Goal: Transaction & Acquisition: Purchase product/service

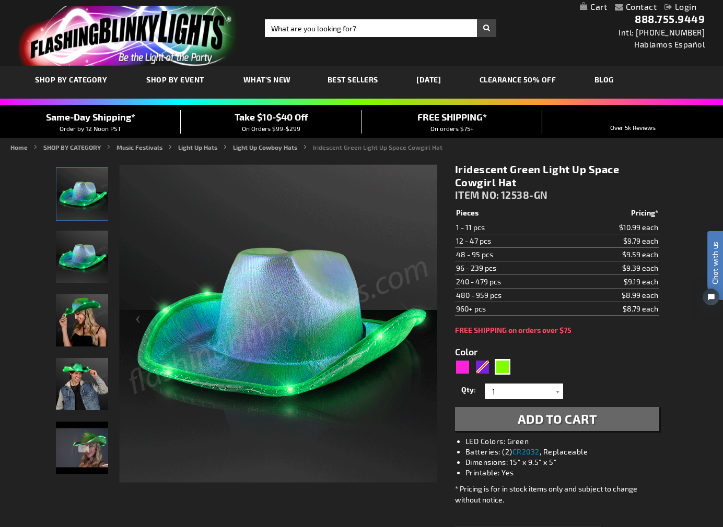
click at [509, 389] on div "Close dialog Get 10% Off Subscribe and save today Unlock Offer Submit" at bounding box center [361, 263] width 723 height 527
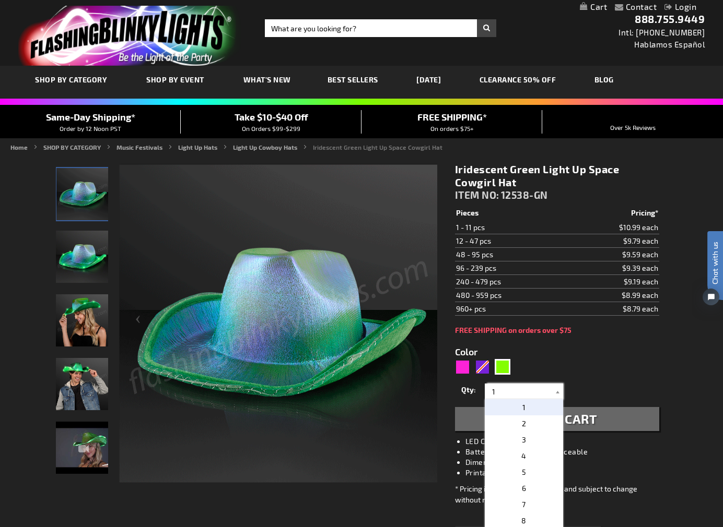
drag, startPoint x: 494, startPoint y: 391, endPoint x: 483, endPoint y: 390, distance: 11.0
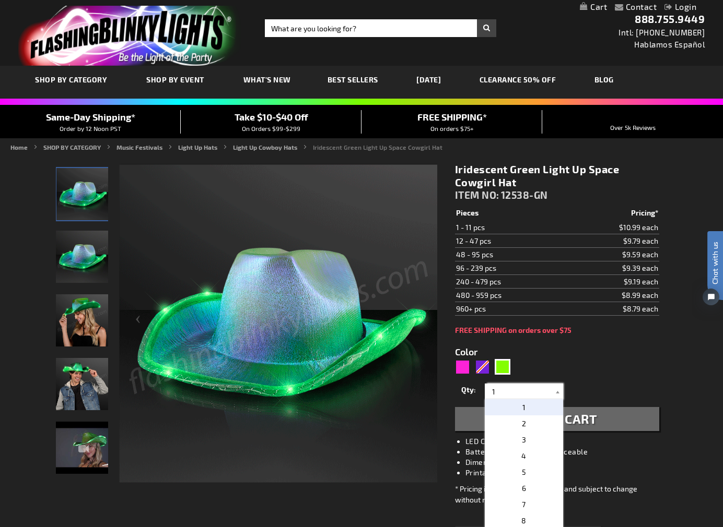
click at [483, 390] on div "Qty 1 2 3 4 5 6 7 8 9 10 11 12 24 36 48 60 72 84 96 108 120 132 144 156 168" at bounding box center [557, 391] width 204 height 21
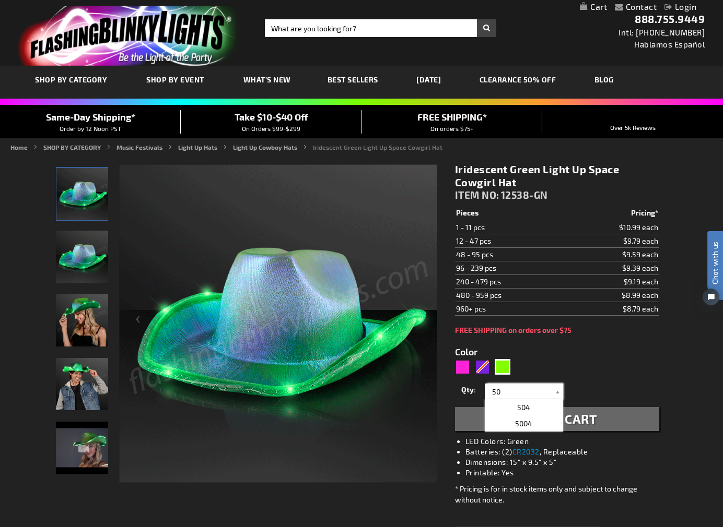
type input "50"
click at [546, 355] on form "Color 5648 Qty 1 2 3 4 5 6 7 8 9 10 11 12 24 36 48 60" at bounding box center [557, 383] width 204 height 97
click at [553, 414] on span "Add to Cart" at bounding box center [557, 419] width 79 height 15
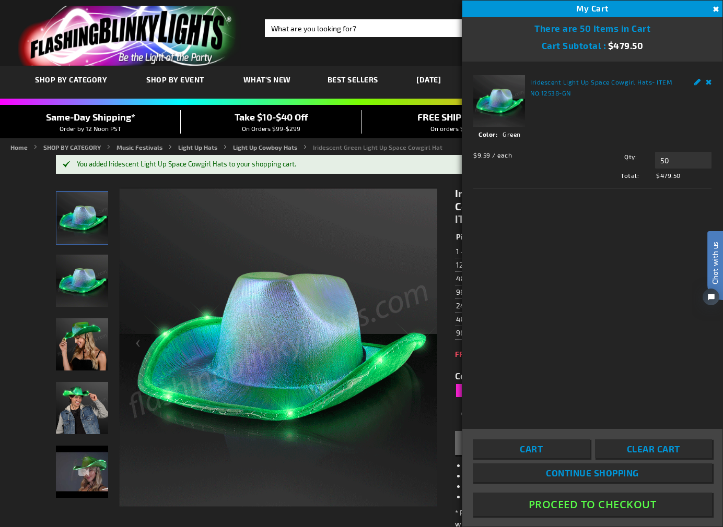
click at [569, 507] on button "Proceed To Checkout" at bounding box center [592, 505] width 239 height 24
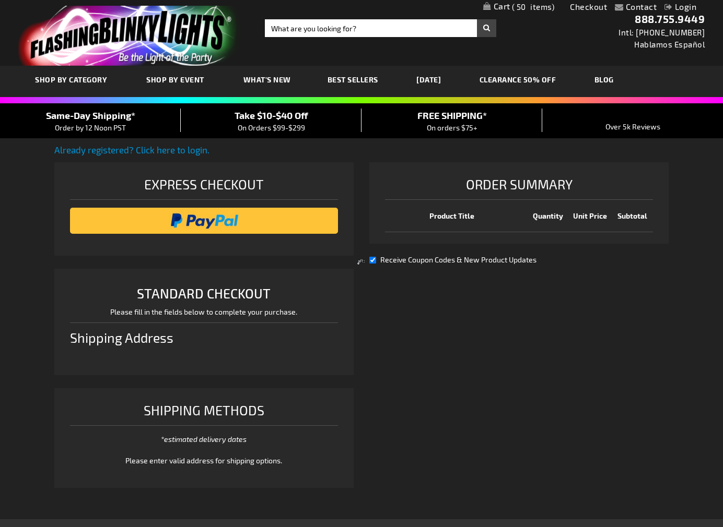
select select "US"
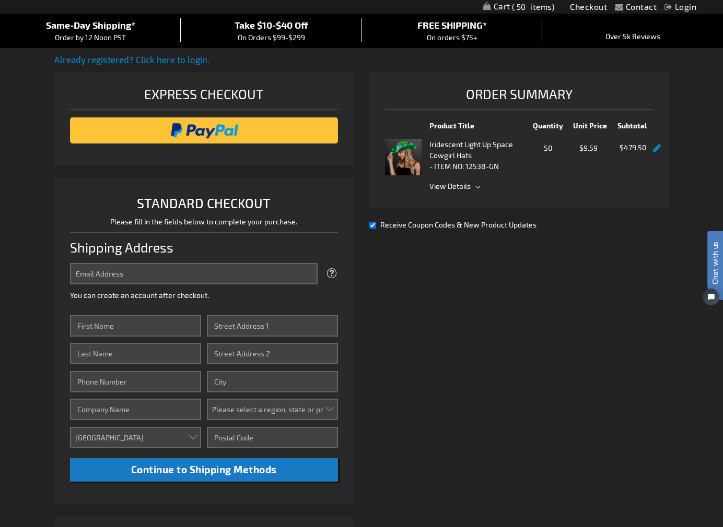
scroll to position [84, 0]
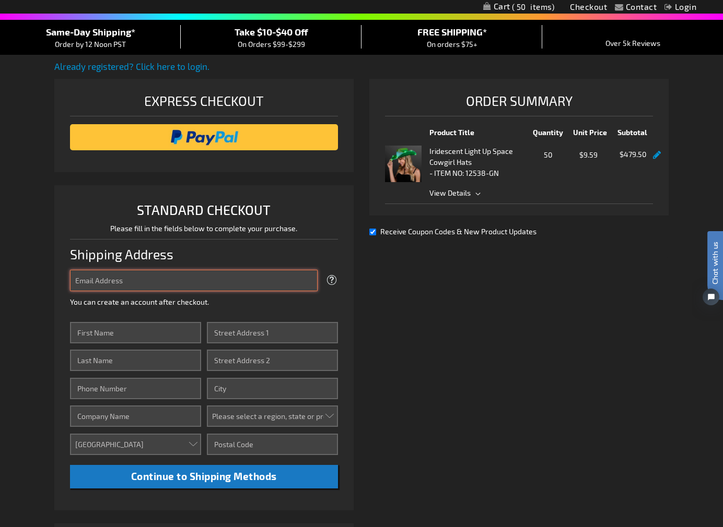
click at [142, 284] on input "Email Address" at bounding box center [194, 280] width 248 height 21
type input "[PERSON_NAME][EMAIL_ADDRESS][PERSON_NAME][DOMAIN_NAME]"
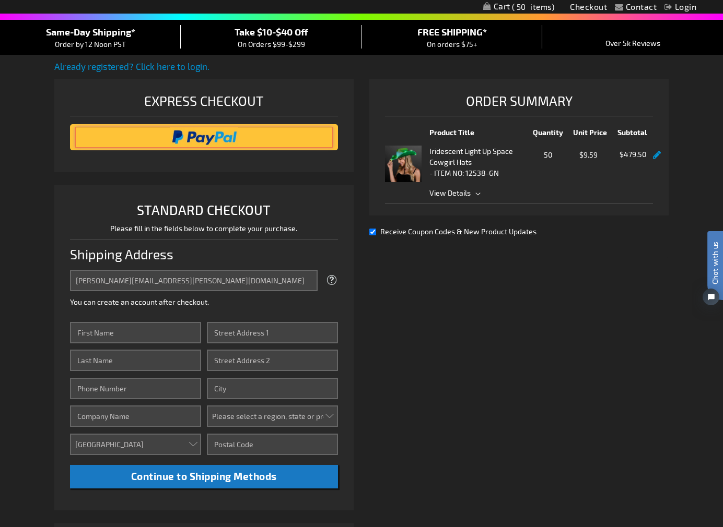
click at [194, 140] on input "image" at bounding box center [203, 137] width 257 height 21
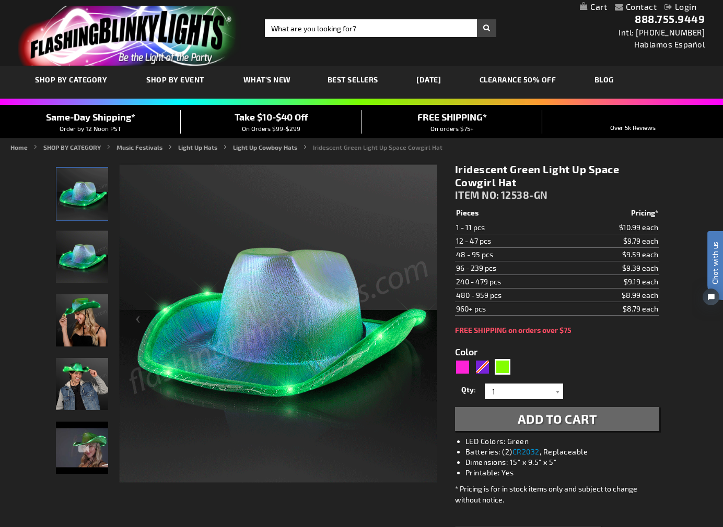
scroll to position [1, 0]
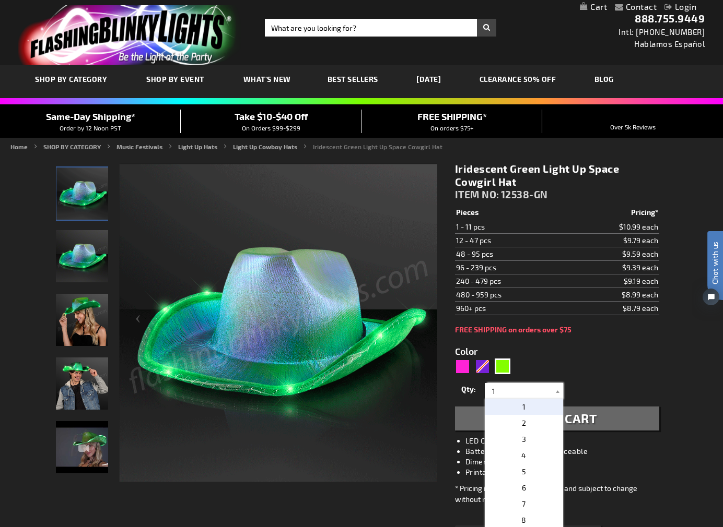
click at [494, 391] on input "1" at bounding box center [525, 391] width 76 height 16
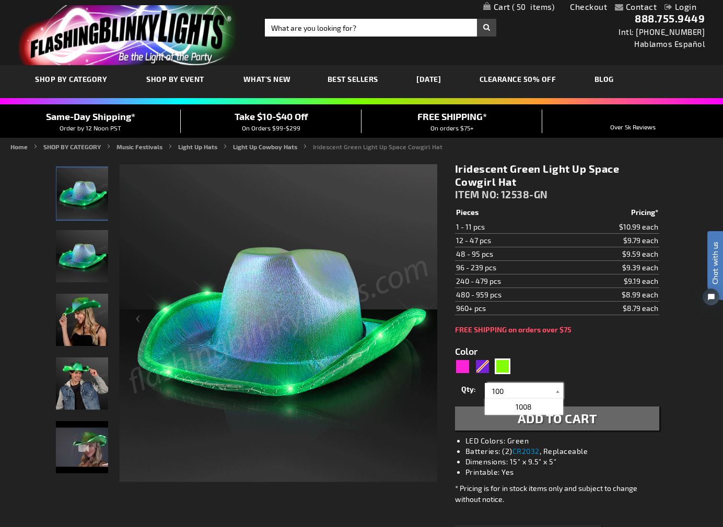
type input "100"
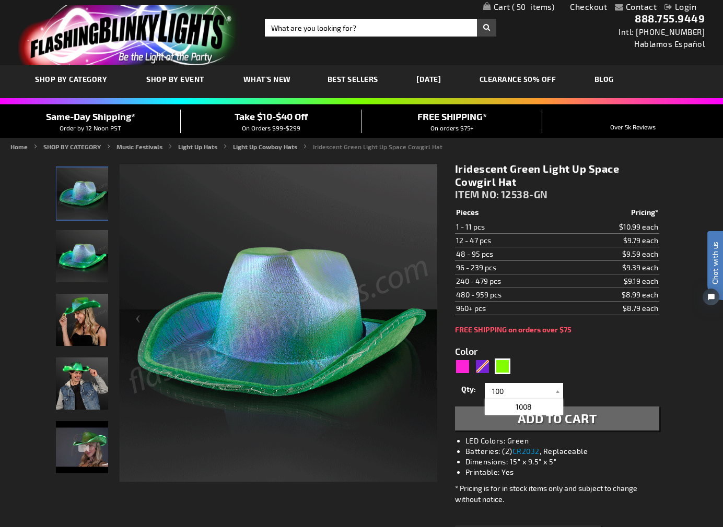
click at [586, 414] on span "Add to Cart" at bounding box center [557, 418] width 79 height 15
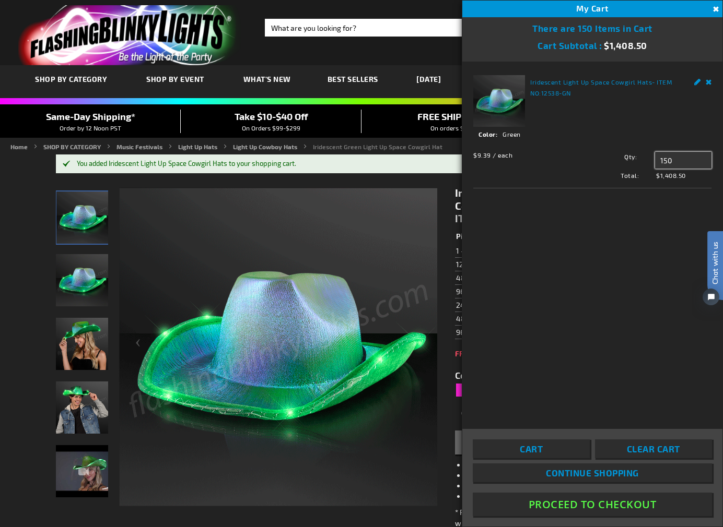
click at [665, 161] on input "150" at bounding box center [683, 160] width 56 height 17
type input "100"
click at [669, 177] on span "Update" at bounding box center [678, 180] width 25 height 7
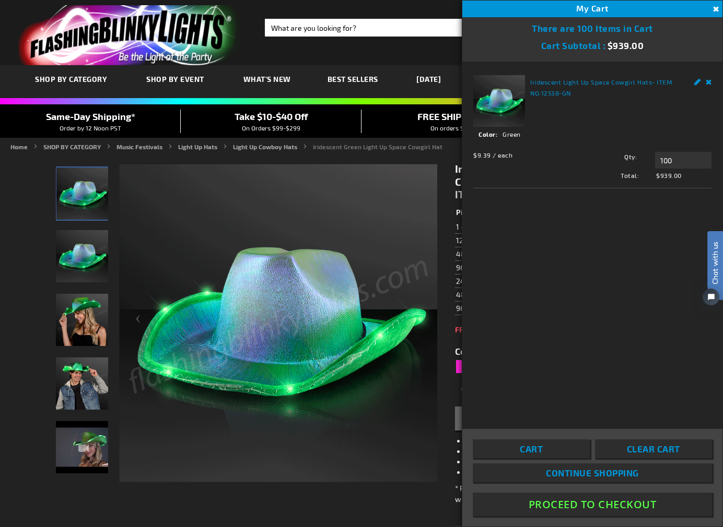
click at [568, 507] on button "Proceed To Checkout" at bounding box center [592, 505] width 239 height 24
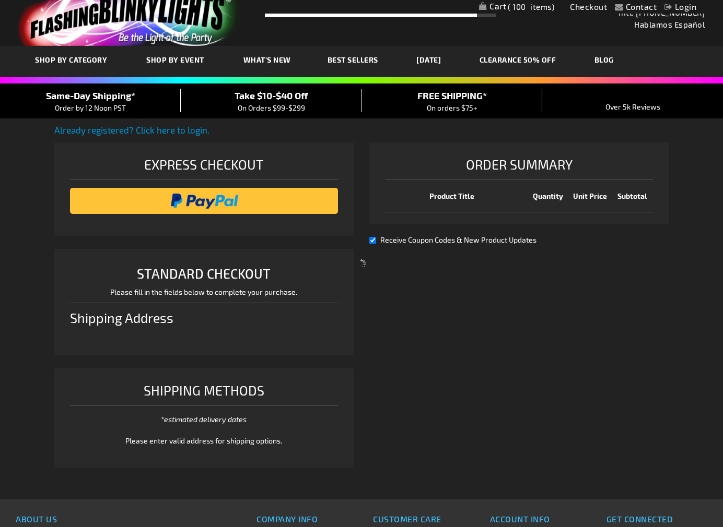
select select "US"
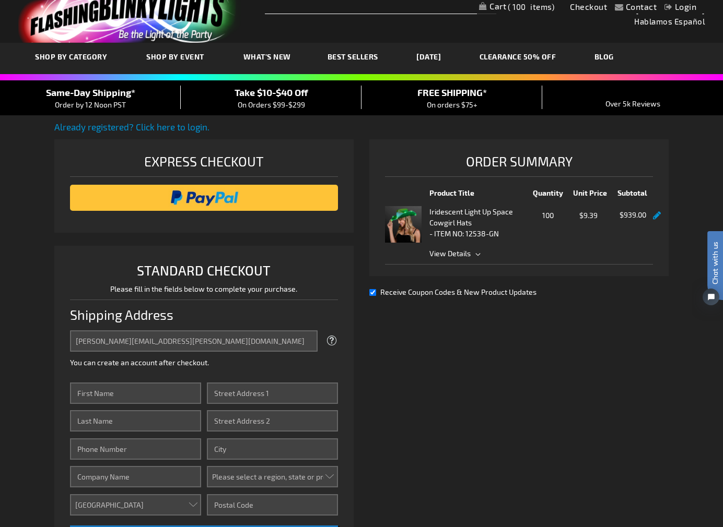
scroll to position [20, 0]
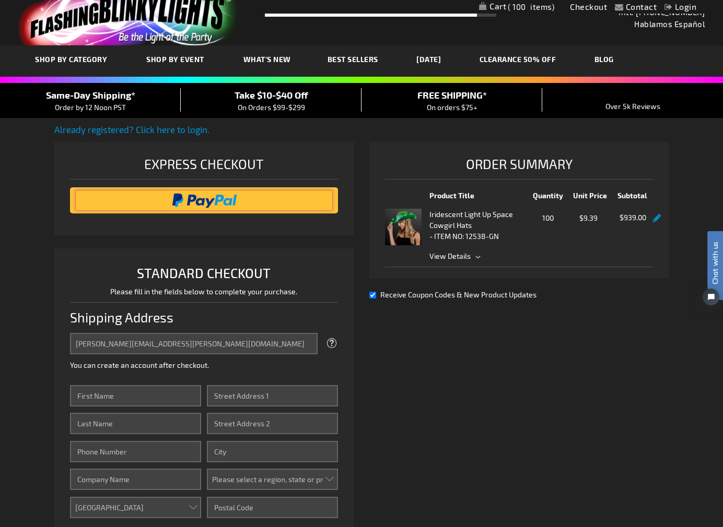
click at [193, 199] on input "image" at bounding box center [203, 200] width 257 height 21
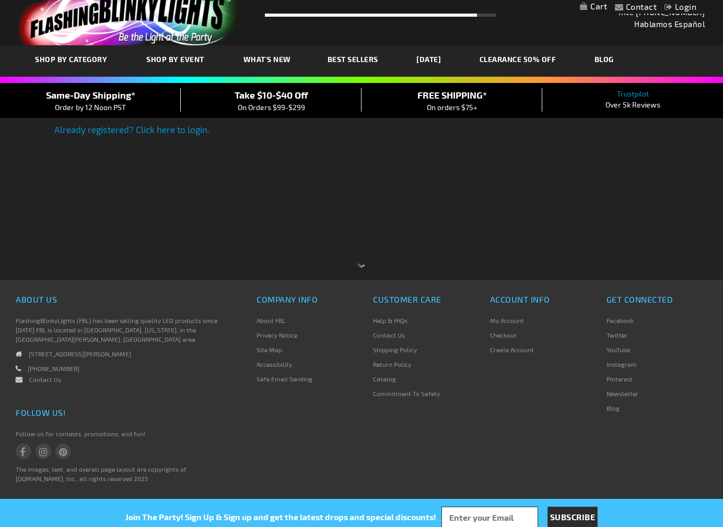
select select "US"
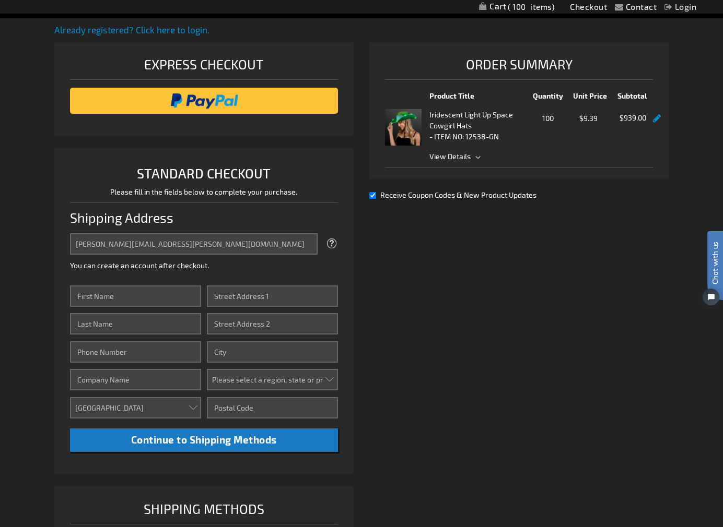
scroll to position [127, 0]
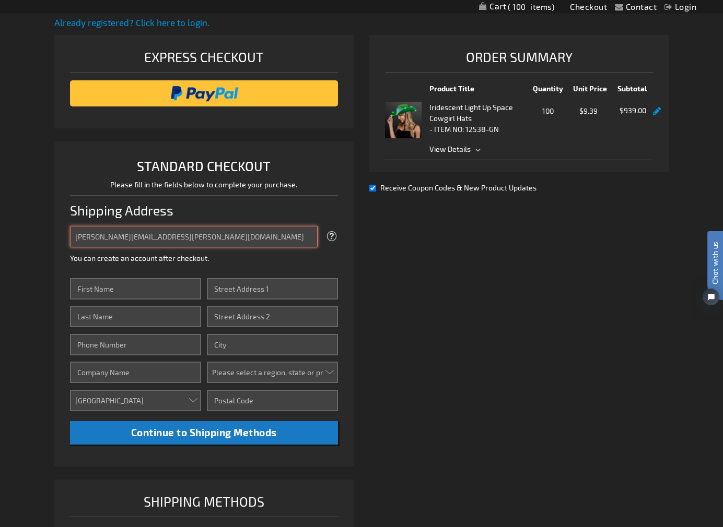
click at [131, 233] on input "[PERSON_NAME][EMAIL_ADDRESS][PERSON_NAME][DOMAIN_NAME]" at bounding box center [194, 236] width 248 height 21
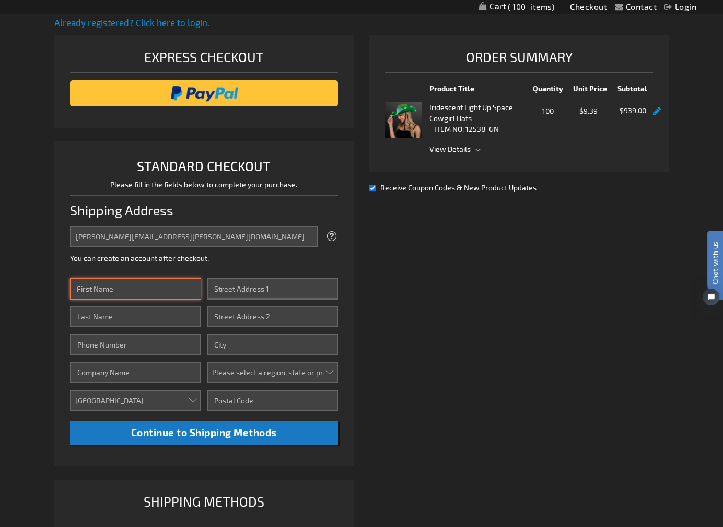
click at [126, 289] on input "First Name" at bounding box center [135, 288] width 131 height 21
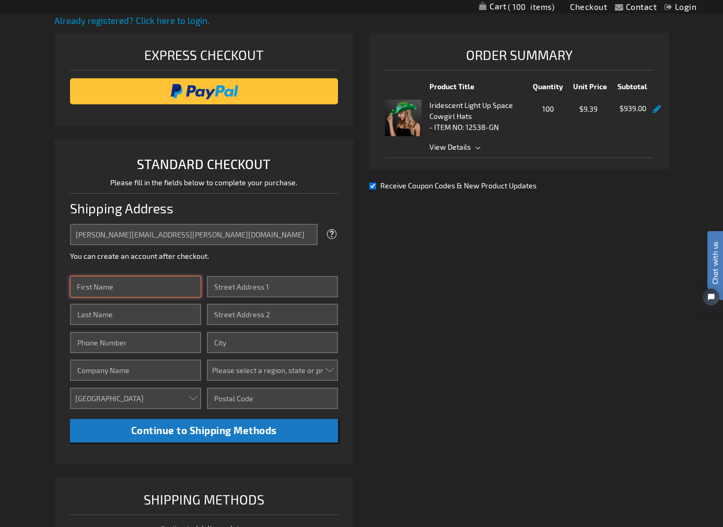
scroll to position [132, 0]
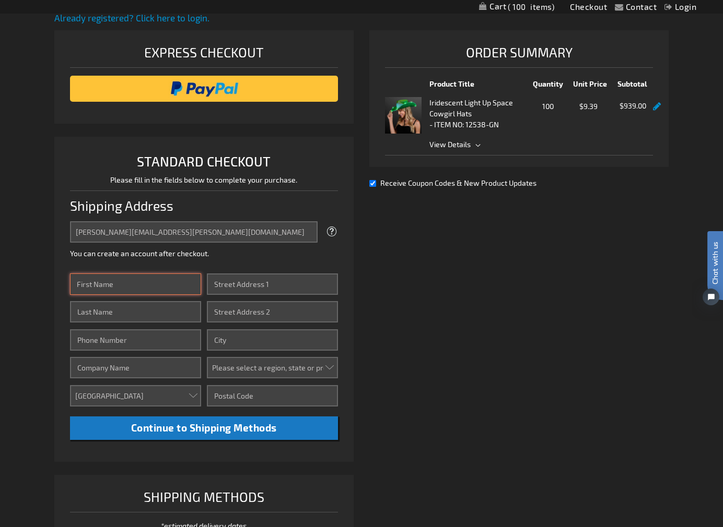
click at [122, 282] on input "First Name" at bounding box center [135, 284] width 131 height 21
type input "[PERSON_NAME]"
type input "9013353959"
type input "Shindigs by [PERSON_NAME]"
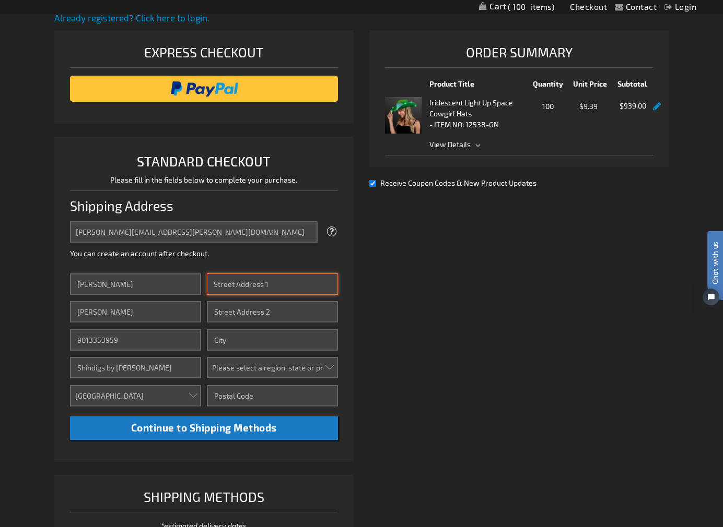
type input "1675 [GEOGRAPHIC_DATA]"
type input "[GEOGRAPHIC_DATA]"
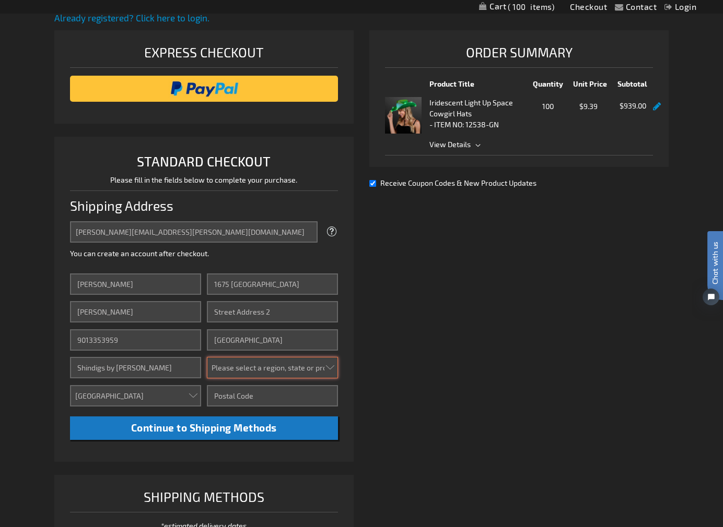
select select "56"
type input "38138"
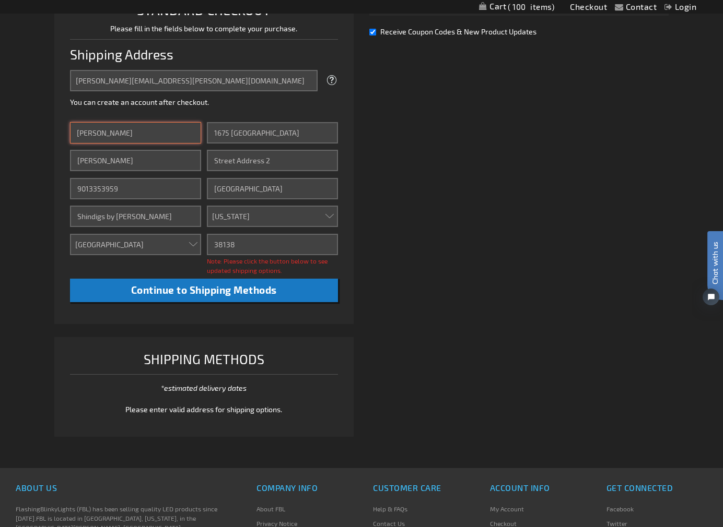
scroll to position [297, 0]
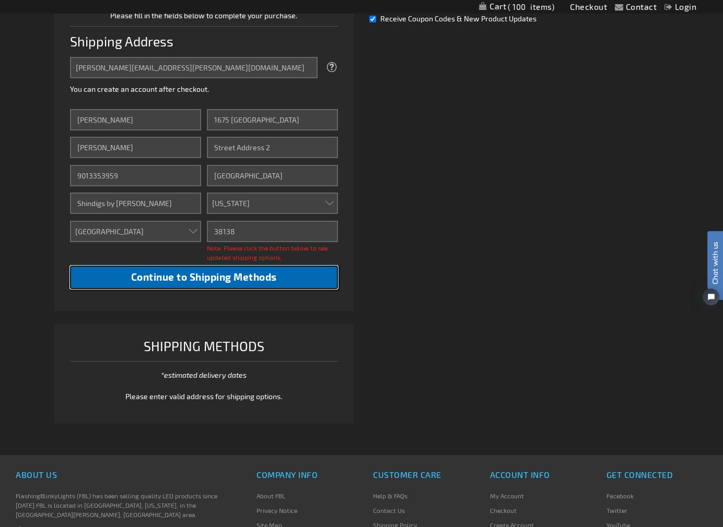
click at [216, 277] on span "Continue to Shipping Methods" at bounding box center [204, 277] width 146 height 12
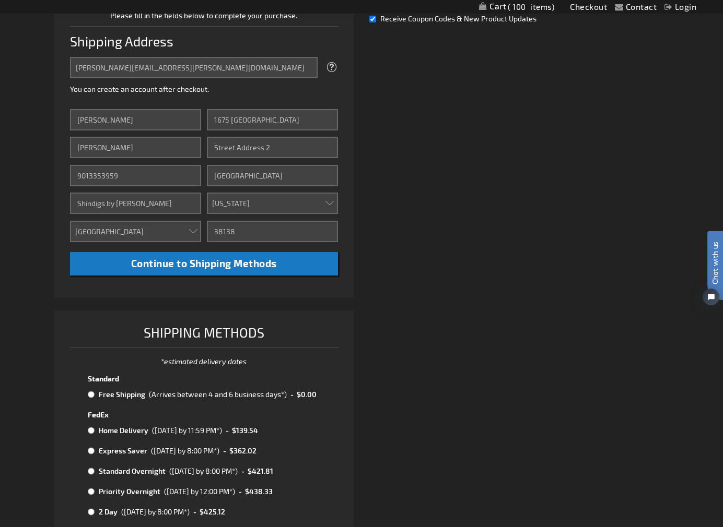
click at [89, 394] on input "radio" at bounding box center [91, 395] width 7 height 8
radio input "true"
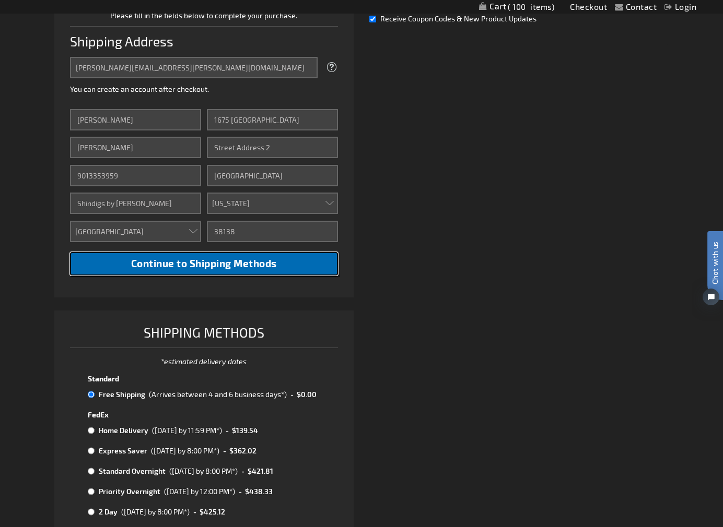
click at [186, 264] on span "Continue to Shipping Methods" at bounding box center [204, 263] width 146 height 12
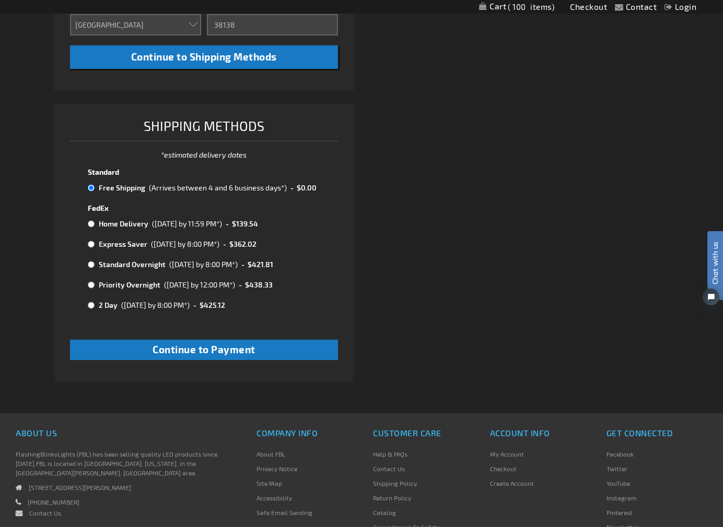
scroll to position [511, 0]
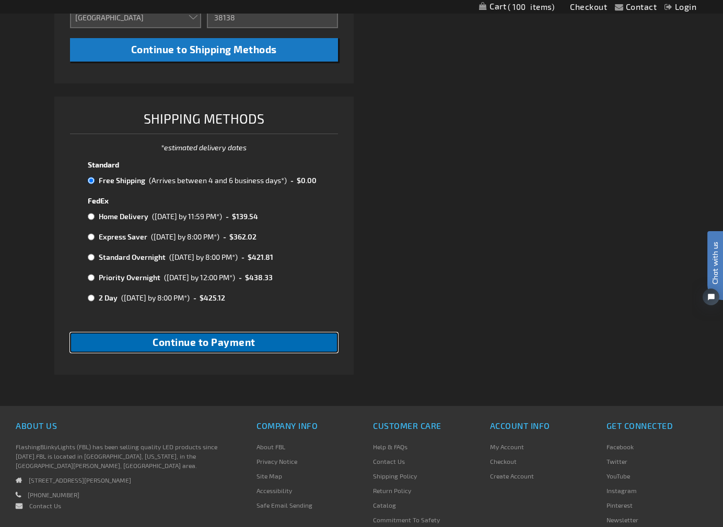
click at [202, 341] on span "Continue to Payment" at bounding box center [203, 342] width 103 height 12
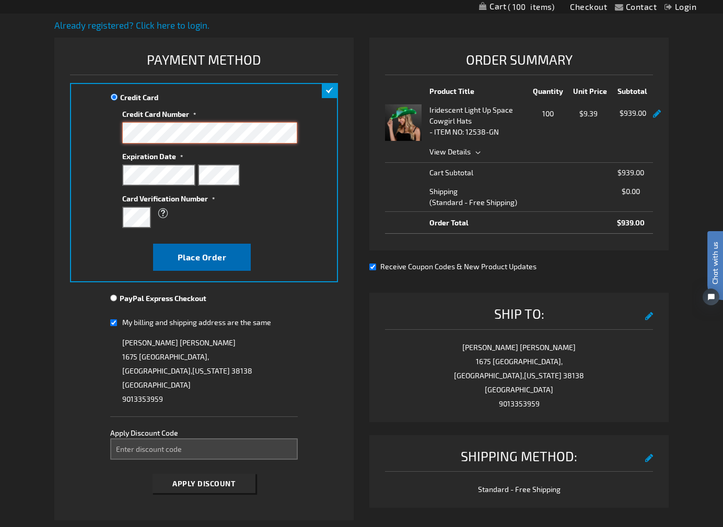
scroll to position [124, 0]
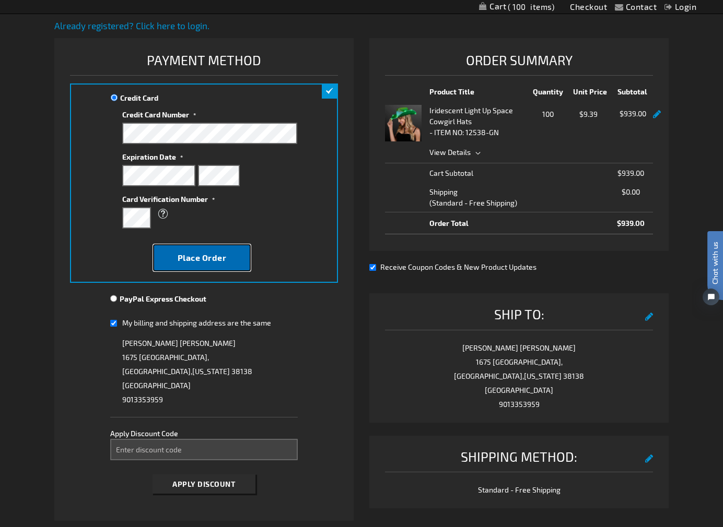
click at [193, 251] on button "Place Order" at bounding box center [202, 257] width 98 height 27
